Goal: Task Accomplishment & Management: Use online tool/utility

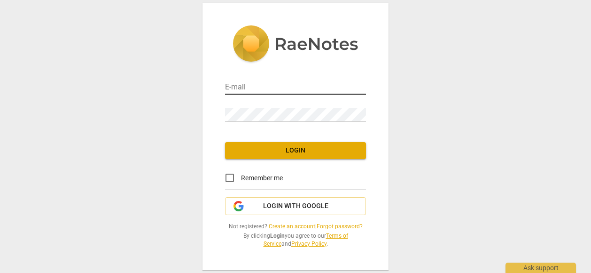
click at [294, 88] on input "email" at bounding box center [295, 88] width 141 height 14
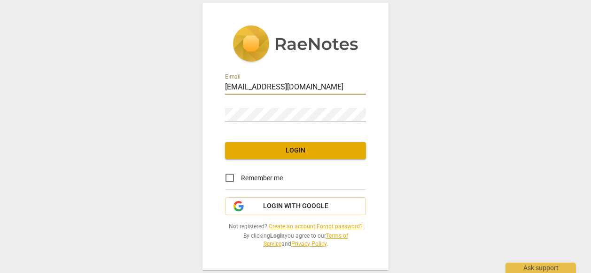
type input "gordoncarr@hotmail.com"
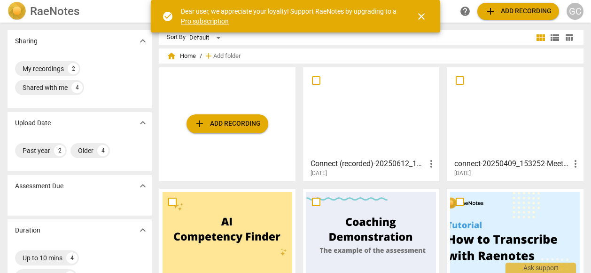
click at [229, 125] on span "add Add recording" at bounding box center [227, 123] width 67 height 11
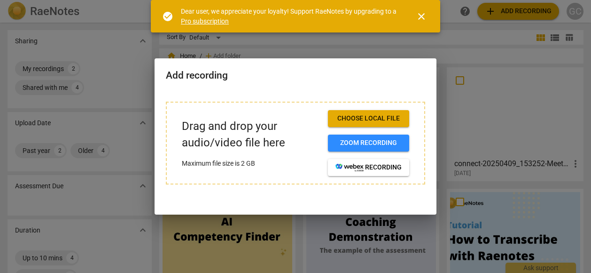
click at [374, 112] on button "Choose local file" at bounding box center [368, 118] width 81 height 17
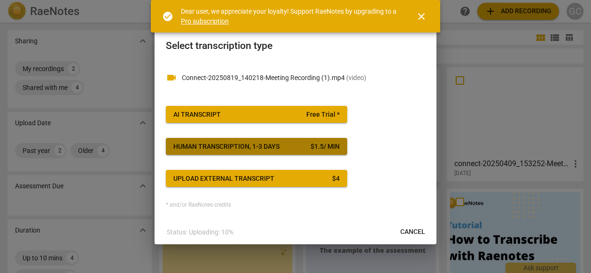
click at [232, 153] on button "Human transcription, 1-3 days $ 1.5 / min" at bounding box center [256, 146] width 181 height 17
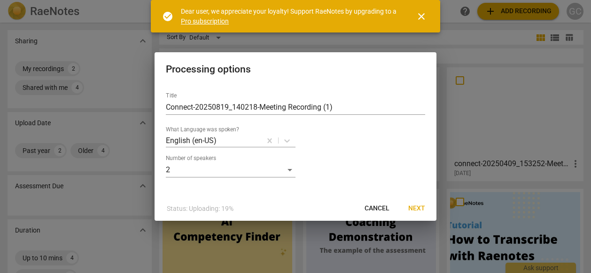
click at [422, 209] on span "Next" at bounding box center [416, 207] width 17 height 9
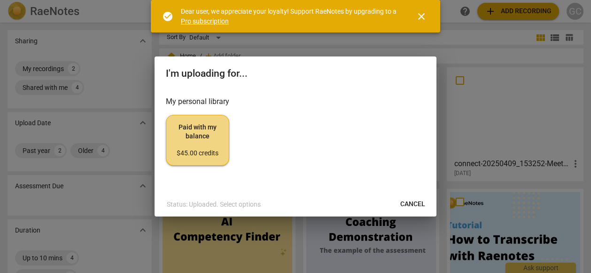
click at [217, 136] on span "Paid with my balance $45.00 credits" at bounding box center [197, 140] width 47 height 35
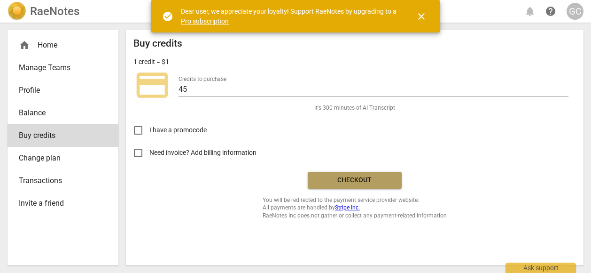
click at [339, 175] on span "Checkout" at bounding box center [354, 179] width 79 height 9
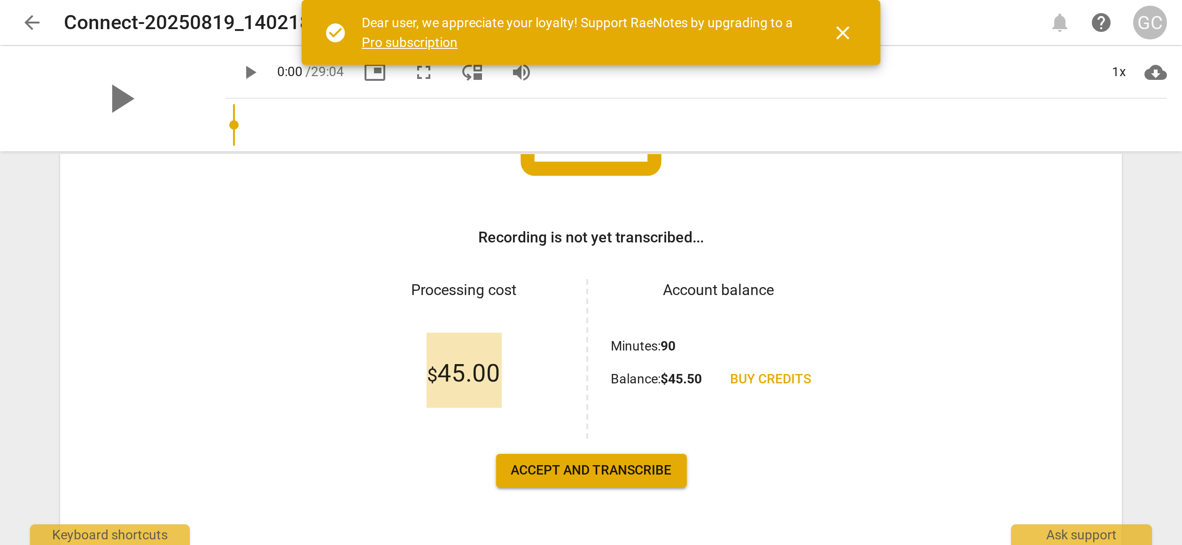
scroll to position [124, 0]
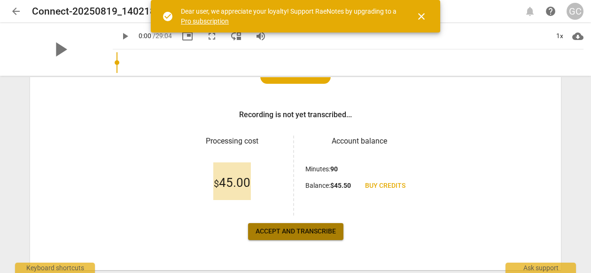
click at [295, 227] on span "Accept and transcribe" at bounding box center [296, 230] width 80 height 9
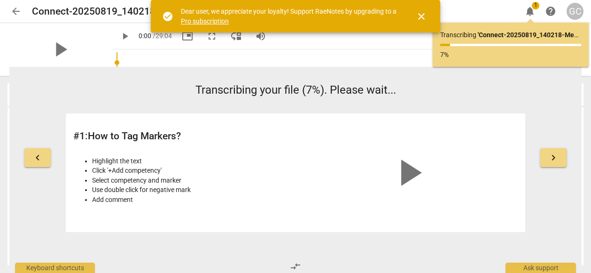
click at [420, 18] on span "close" at bounding box center [421, 16] width 11 height 11
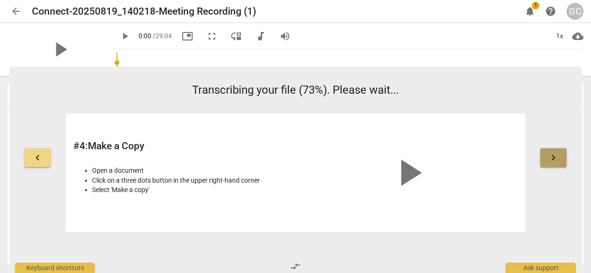
click at [552, 158] on span "keyboard_arrow_right" at bounding box center [553, 157] width 11 height 11
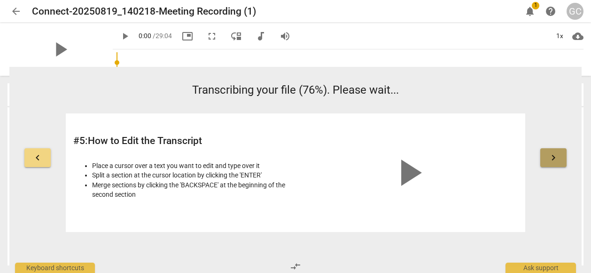
click at [552, 158] on span "keyboard_arrow_right" at bounding box center [553, 157] width 11 height 11
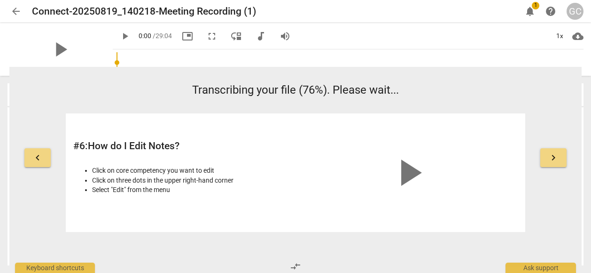
click at [552, 158] on span "keyboard_arrow_right" at bounding box center [553, 157] width 11 height 11
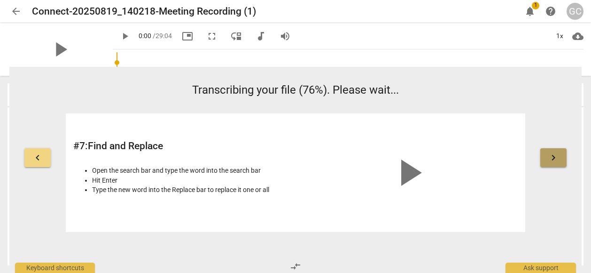
click at [552, 158] on span "keyboard_arrow_right" at bounding box center [553, 157] width 11 height 11
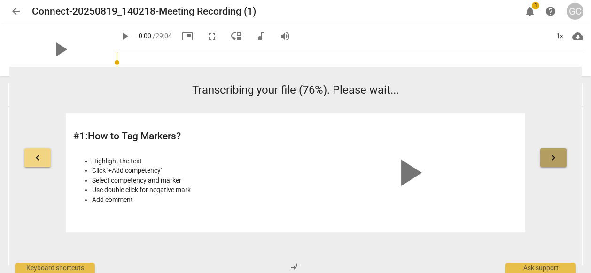
click at [552, 158] on span "keyboard_arrow_right" at bounding box center [553, 157] width 11 height 11
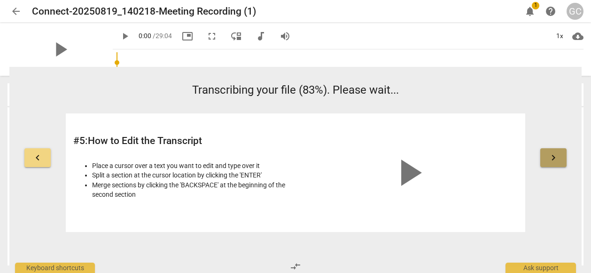
click at [548, 162] on span "keyboard_arrow_right" at bounding box center [553, 157] width 11 height 11
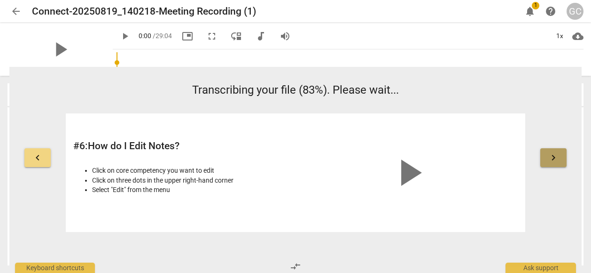
click at [548, 162] on span "keyboard_arrow_right" at bounding box center [553, 157] width 11 height 11
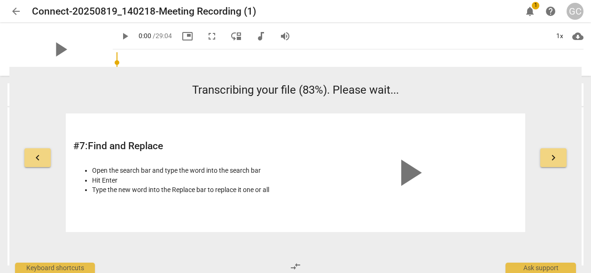
click at [548, 162] on span "keyboard_arrow_right" at bounding box center [553, 157] width 11 height 11
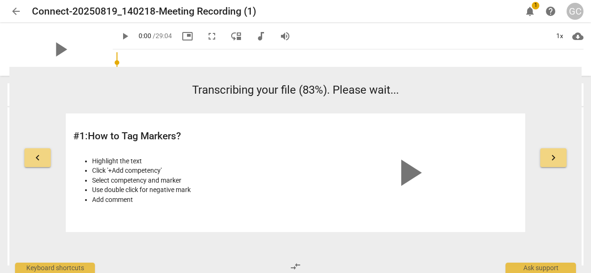
click at [312, 38] on div "play_arrow 0:00 / 29:04 picture_in_picture fullscreen move_down audiotrack volu…" at bounding box center [348, 36] width 471 height 26
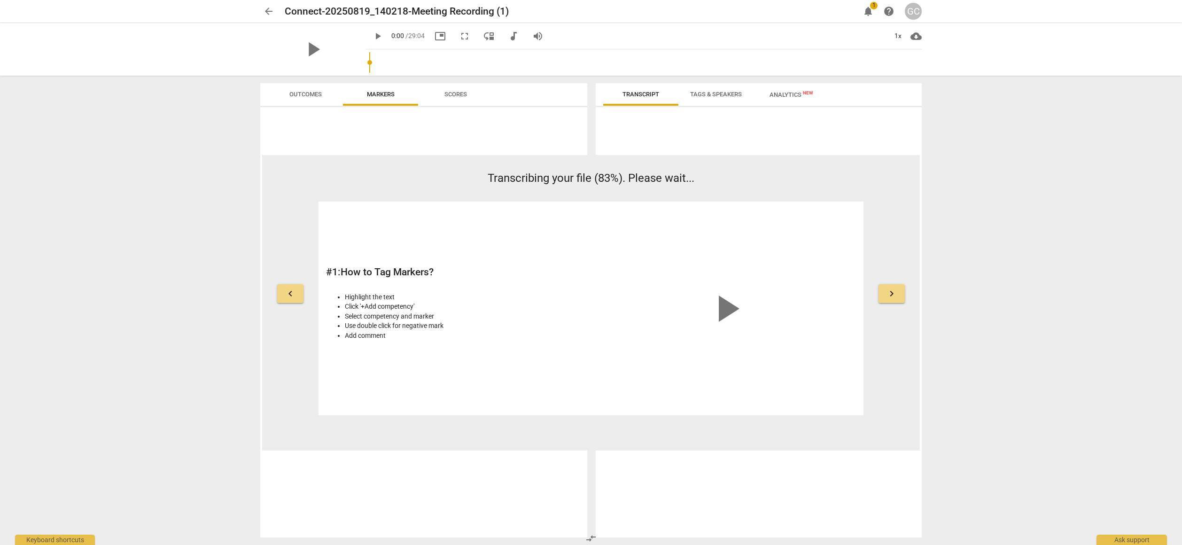
drag, startPoint x: 570, startPoint y: 2, endPoint x: 649, endPoint y: 464, distance: 468.1
click at [591, 272] on div at bounding box center [759, 324] width 326 height 427
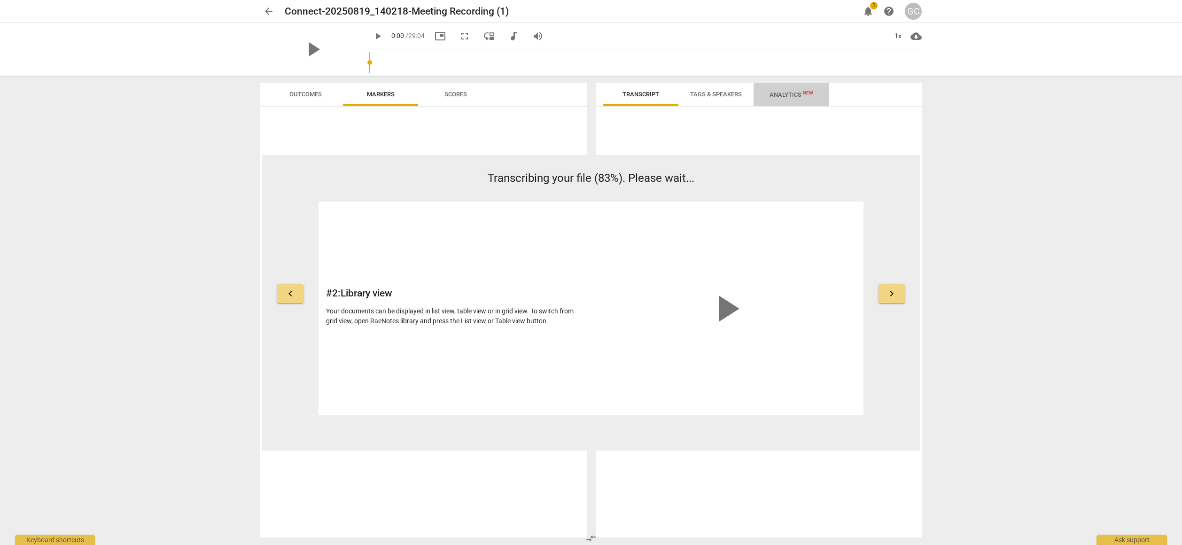
click at [591, 97] on span "Analytics New" at bounding box center [792, 94] width 44 height 7
click at [591, 130] on div "Talk and Pause Ratio" at bounding box center [827, 129] width 142 height 11
click at [591, 89] on span "Tags & Speakers" at bounding box center [716, 94] width 74 height 13
click at [591, 94] on span "Transcript" at bounding box center [641, 94] width 37 height 7
click at [591, 9] on div "GC" at bounding box center [913, 11] width 17 height 17
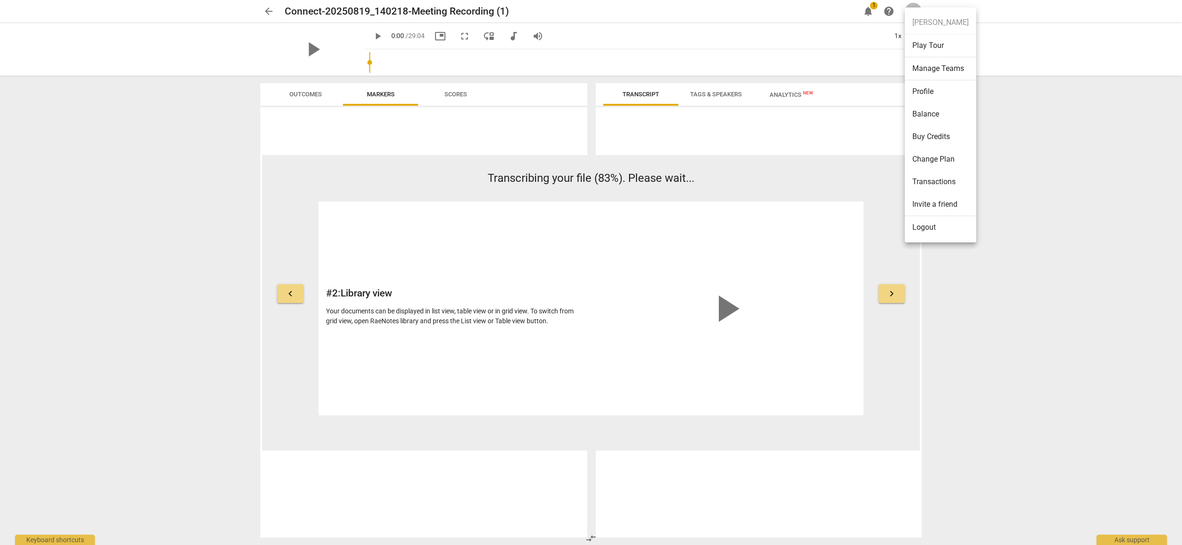
click at [591, 237] on li "Logout" at bounding box center [940, 227] width 71 height 23
